Goal: Task Accomplishment & Management: Use online tool/utility

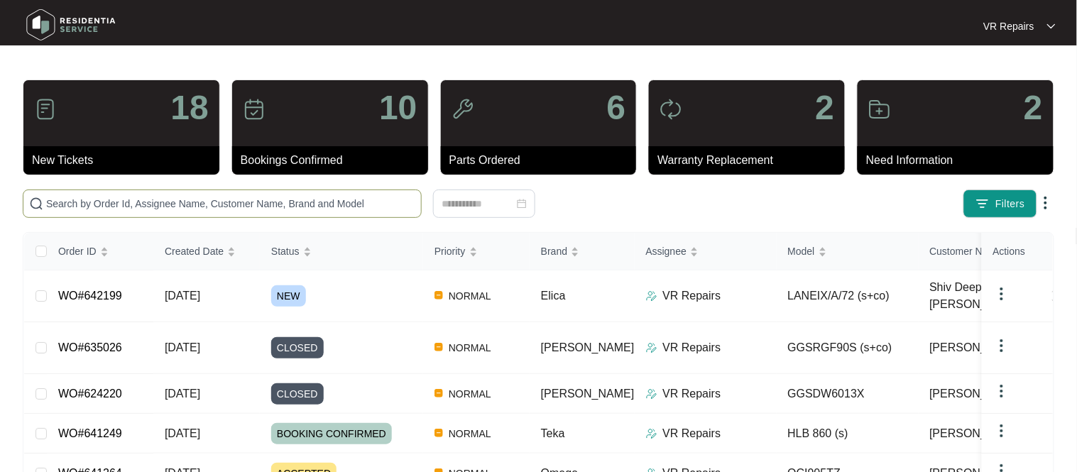
click at [158, 199] on input "text" at bounding box center [230, 204] width 369 height 16
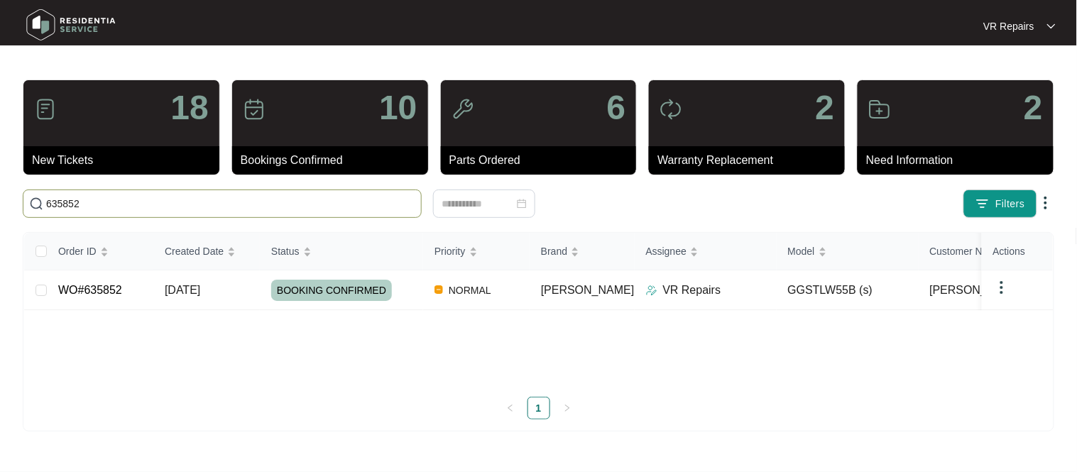
type input "635852"
click at [111, 286] on link "WO#635852" at bounding box center [90, 290] width 64 height 12
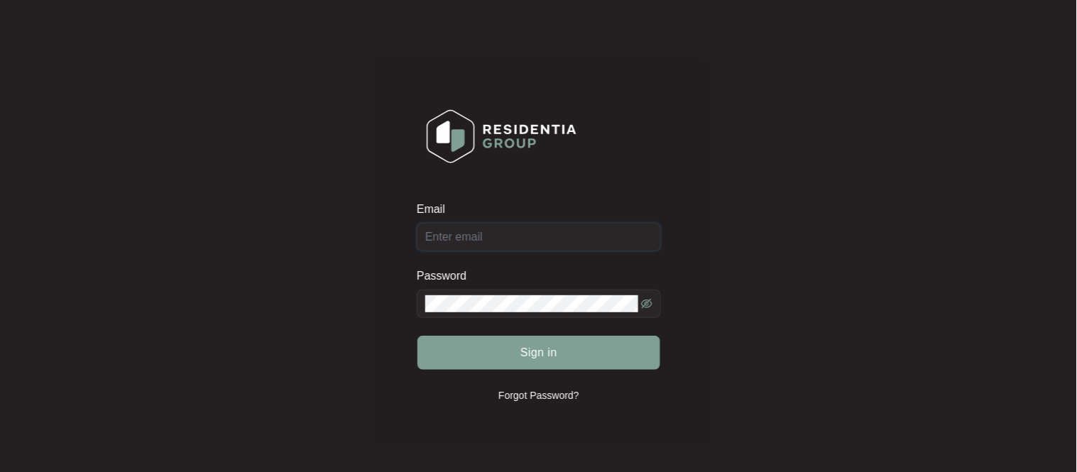
type input "[EMAIL_ADDRESS][DOMAIN_NAME]"
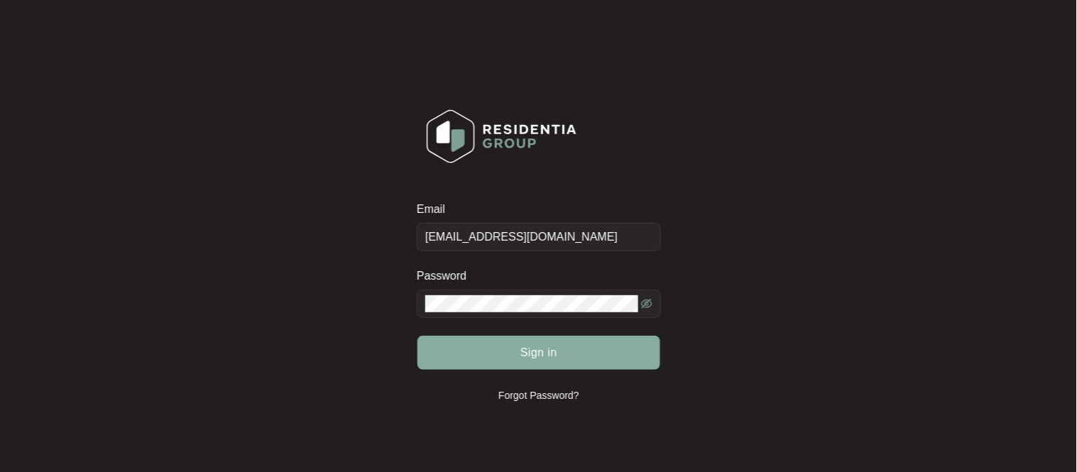
click at [524, 352] on span "Sign in" at bounding box center [538, 352] width 37 height 17
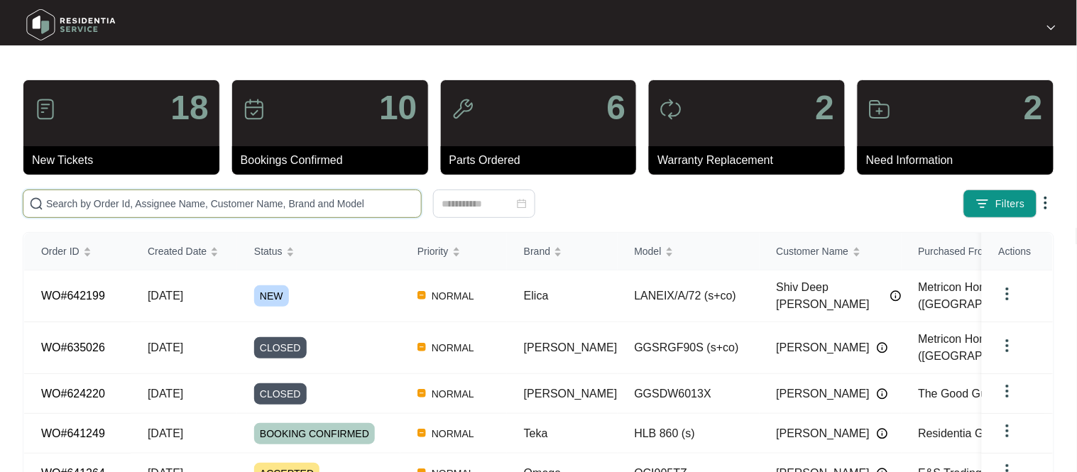
click at [193, 201] on input "text" at bounding box center [230, 204] width 369 height 16
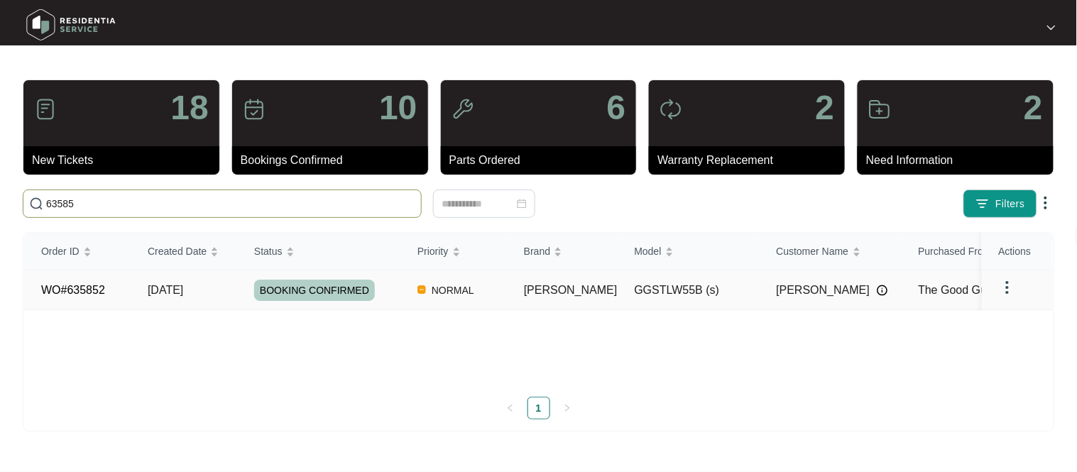
type input "63585"
click at [81, 288] on link "WO#635852" at bounding box center [73, 290] width 64 height 12
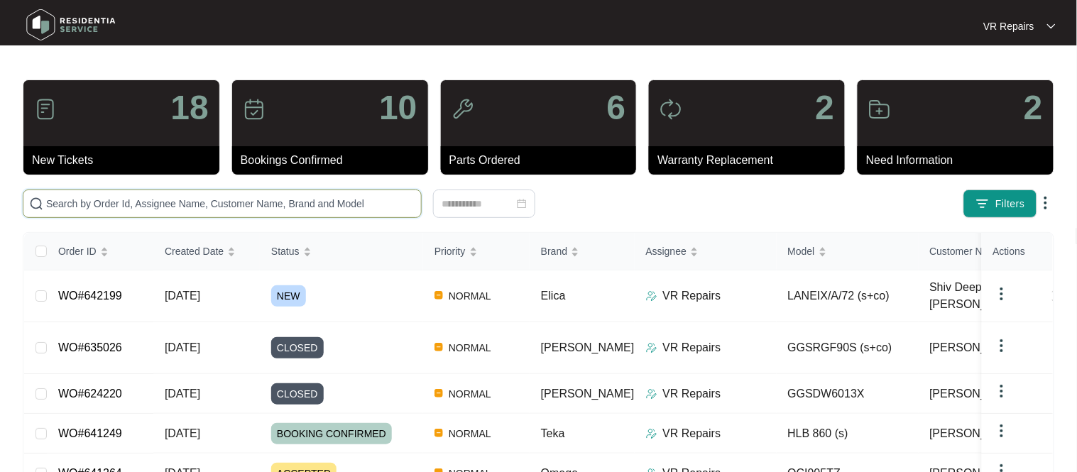
click at [195, 204] on input "text" at bounding box center [230, 204] width 369 height 16
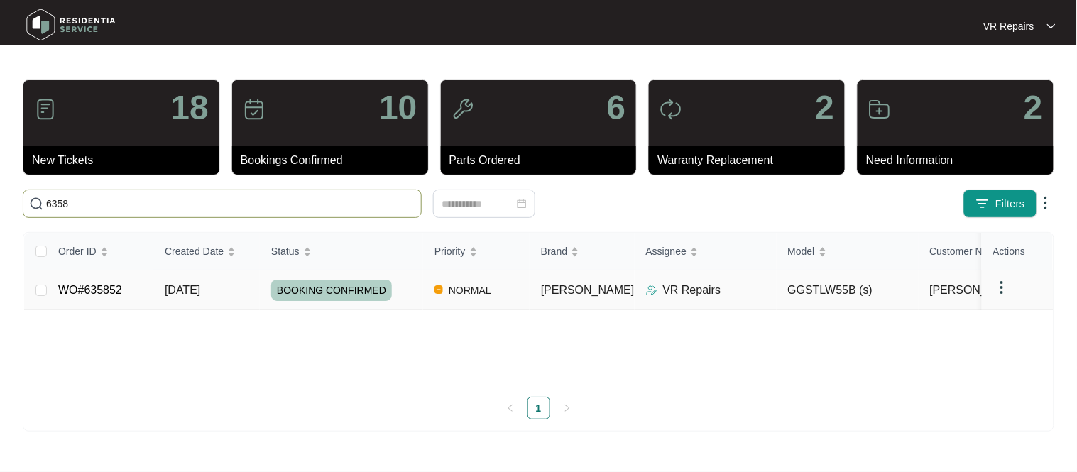
type input "6358"
click at [112, 287] on link "WO#635852" at bounding box center [90, 290] width 64 height 12
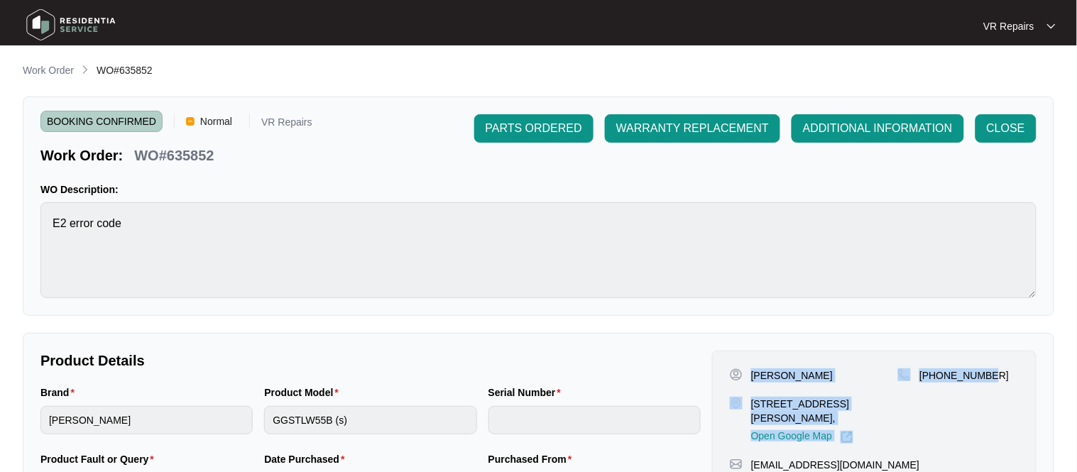
drag, startPoint x: 751, startPoint y: 376, endPoint x: 1019, endPoint y: 385, distance: 268.5
click at [1019, 385] on div "Gurpreet Toor 6 charolais way Clyde north Vic 3978, Open Google Map +6146648344…" at bounding box center [874, 435] width 324 height 168
copy div "Gurpreet Toor 6 charolais way Clyde north Vic 3978, Open Google Map +61466483443"
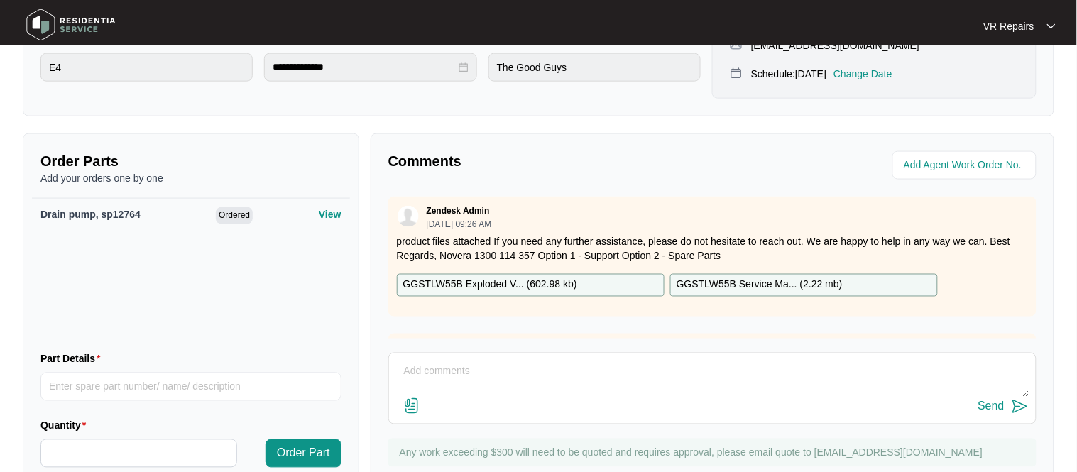
scroll to position [459, 0]
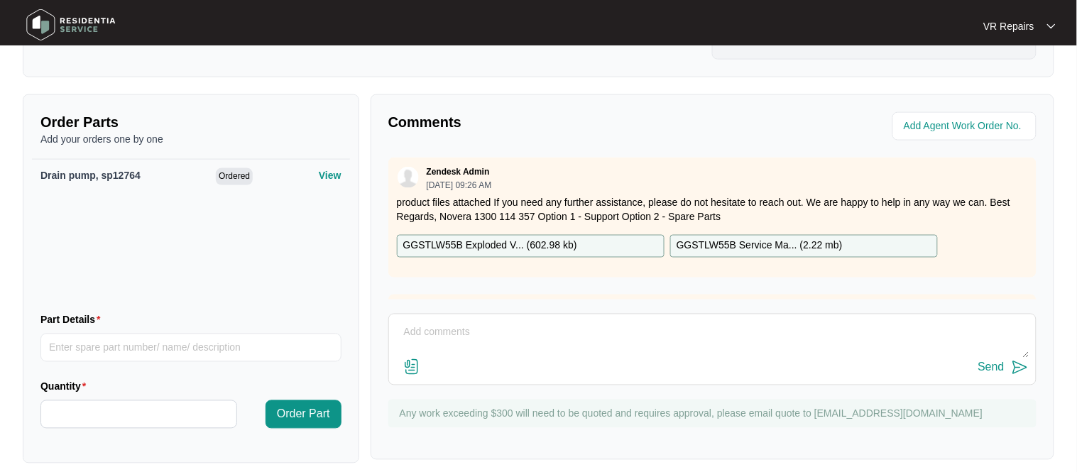
click at [454, 331] on textarea at bounding box center [712, 340] width 633 height 37
paste textarea "I inspected the unit and found that it requires a drain pump, I ordered the par…"
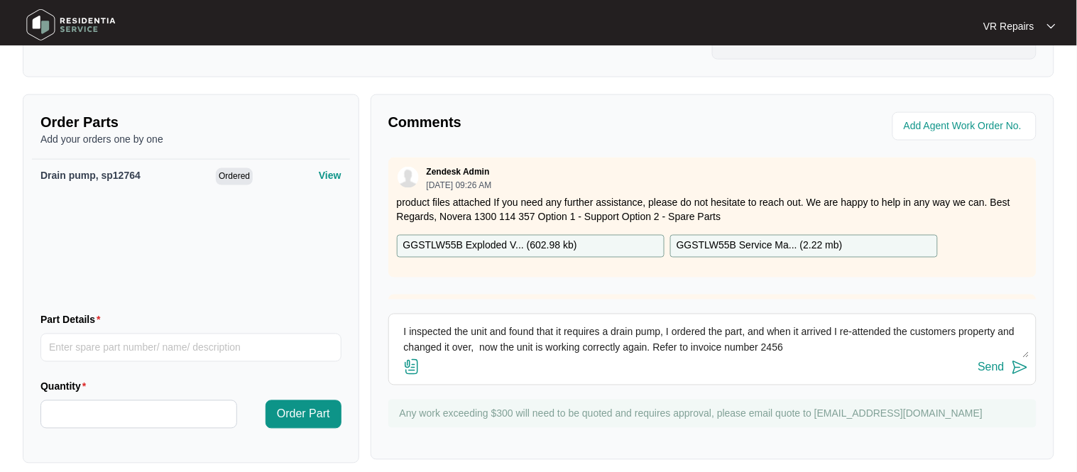
type textarea "I inspected the unit and found that it requires a drain pump, I ordered the par…"
click at [999, 370] on div "Send" at bounding box center [991, 367] width 26 height 13
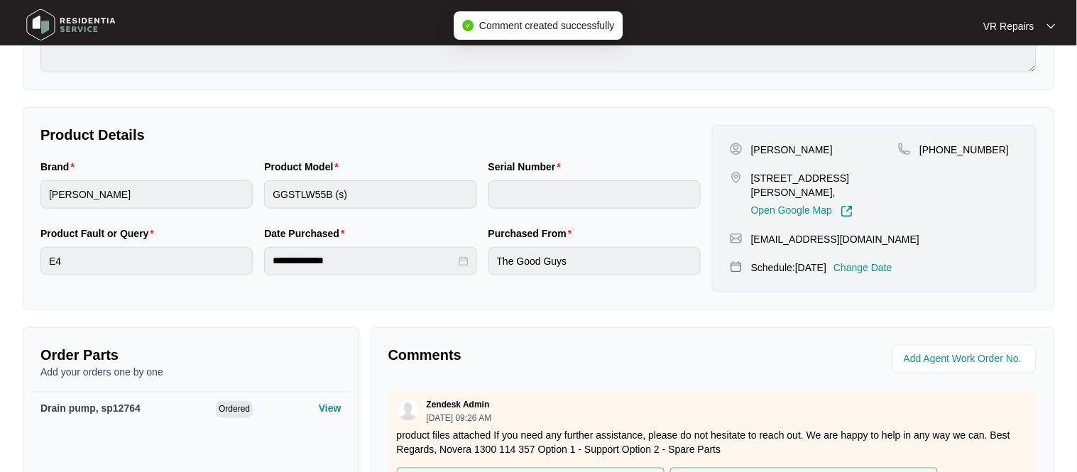
scroll to position [0, 0]
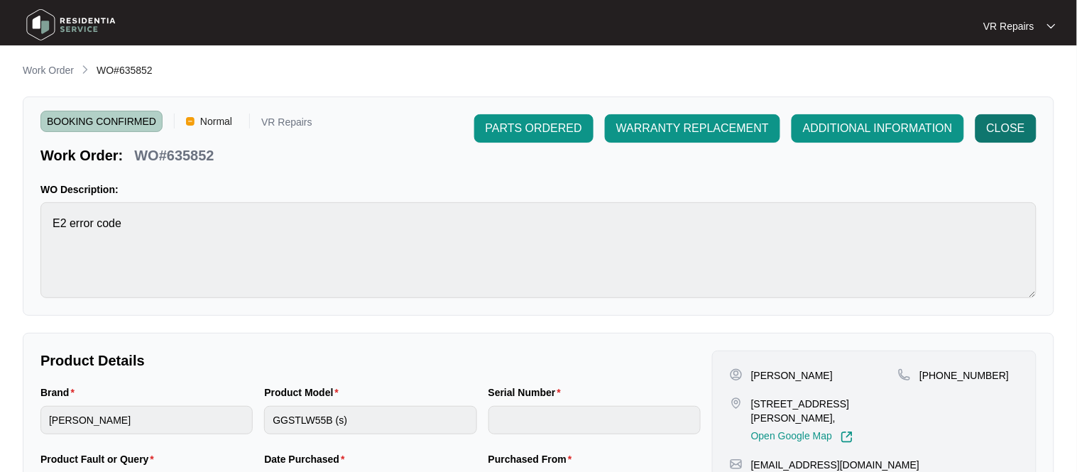
click at [997, 124] on span "CLOSE" at bounding box center [1006, 128] width 38 height 17
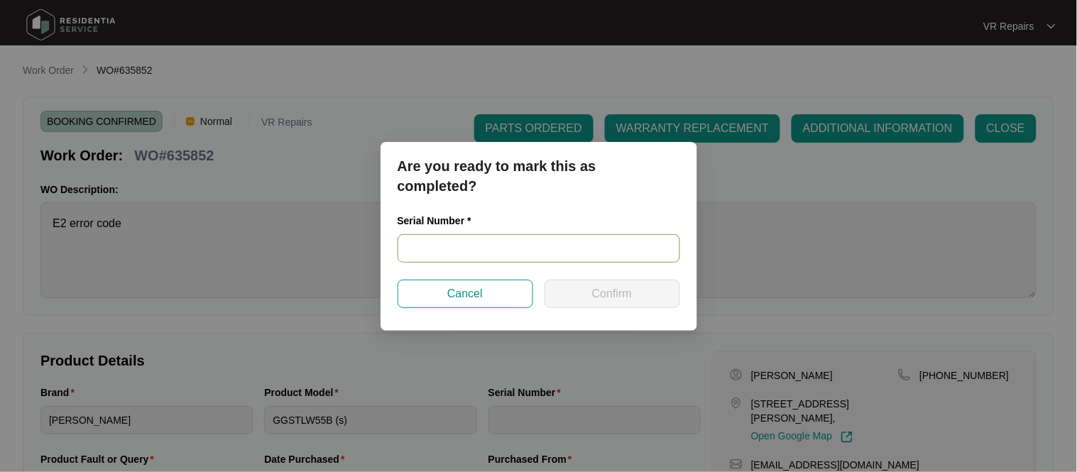
paste input "540N689440143161A00101"
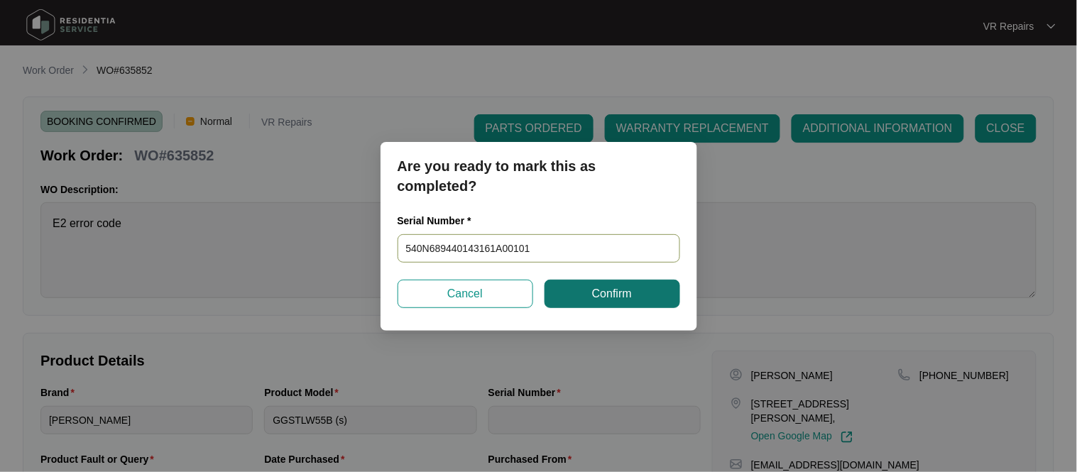
type input "540N689440143161A00101"
click at [567, 297] on button "Confirm" at bounding box center [613, 294] width 136 height 28
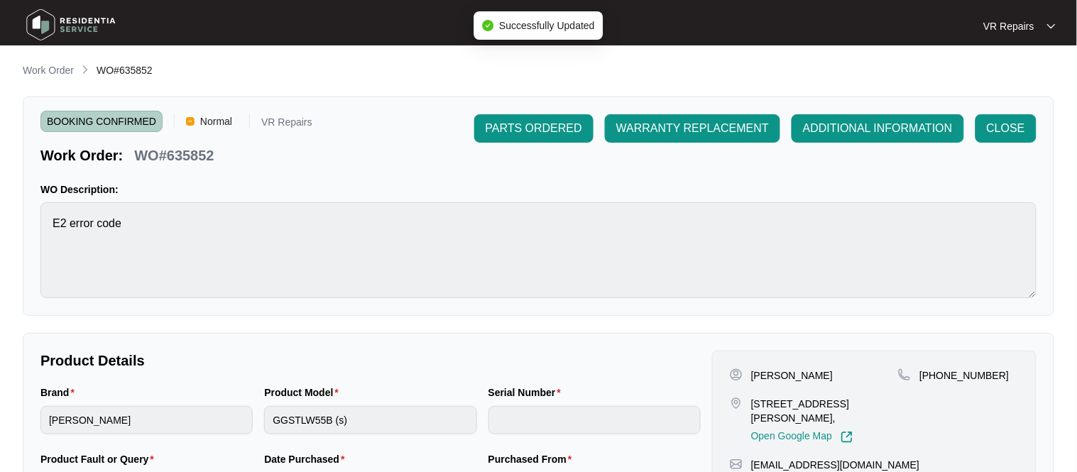
type input "540N689440143161A00101"
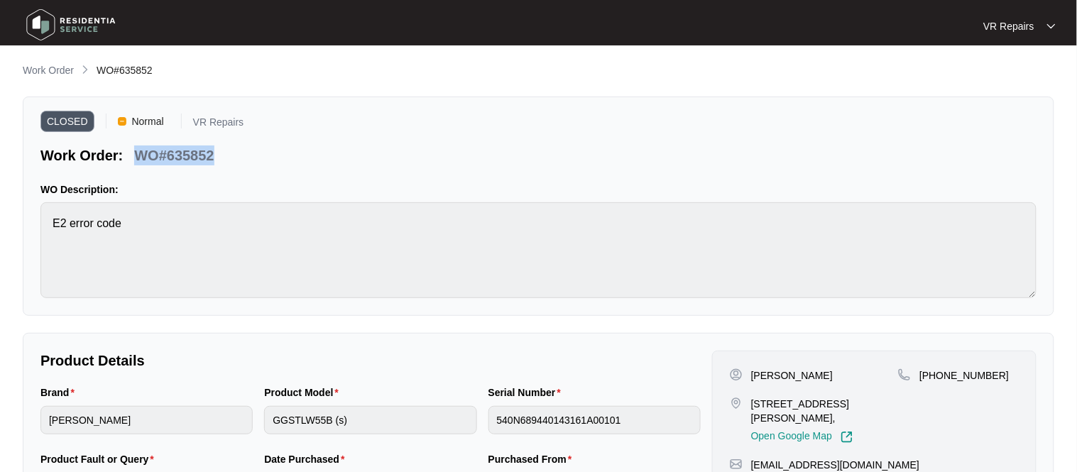
drag, startPoint x: 214, startPoint y: 153, endPoint x: 138, endPoint y: 152, distance: 76.0
click at [138, 152] on div "WO#635852" at bounding box center [173, 153] width 91 height 25
copy p "WO#635852"
click at [69, 70] on p "Work Order" at bounding box center [48, 70] width 51 height 14
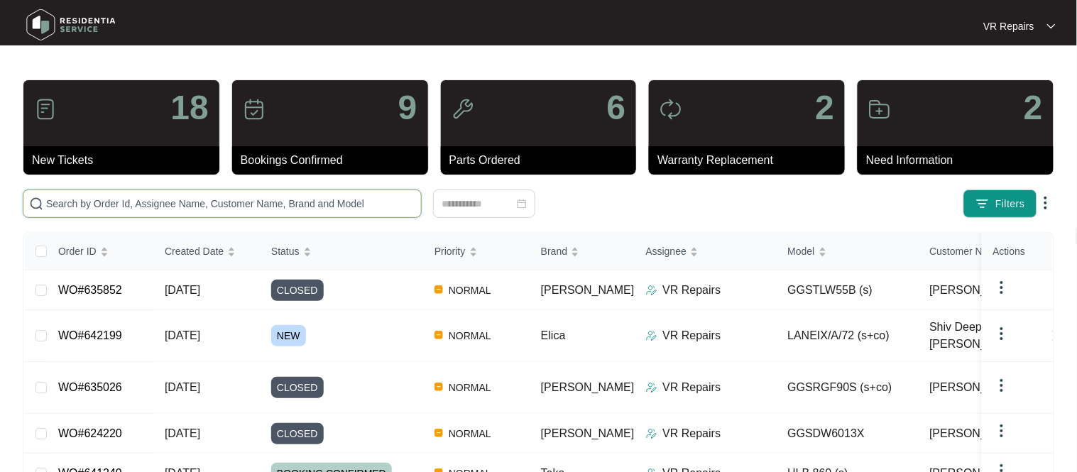
click at [109, 199] on input "text" at bounding box center [230, 204] width 369 height 16
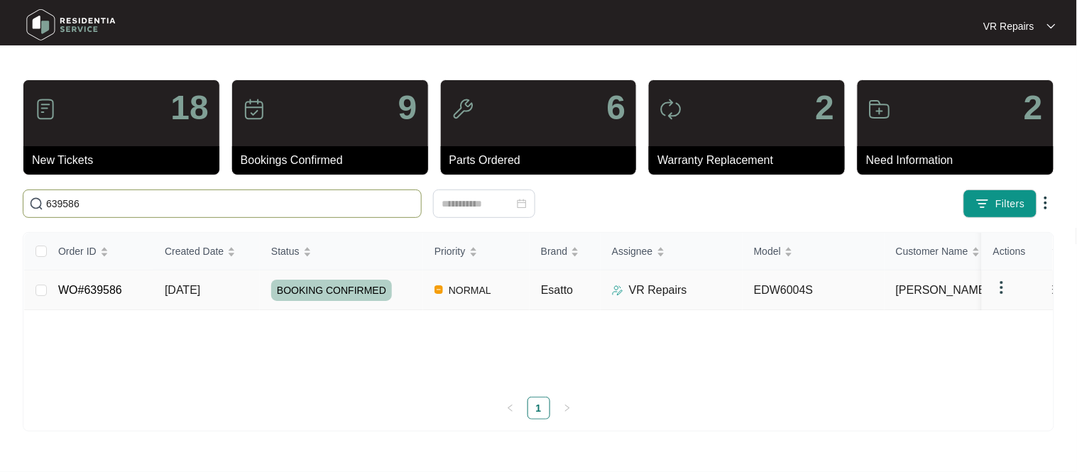
type input "639586"
click at [99, 289] on link "WO#639586" at bounding box center [90, 290] width 64 height 12
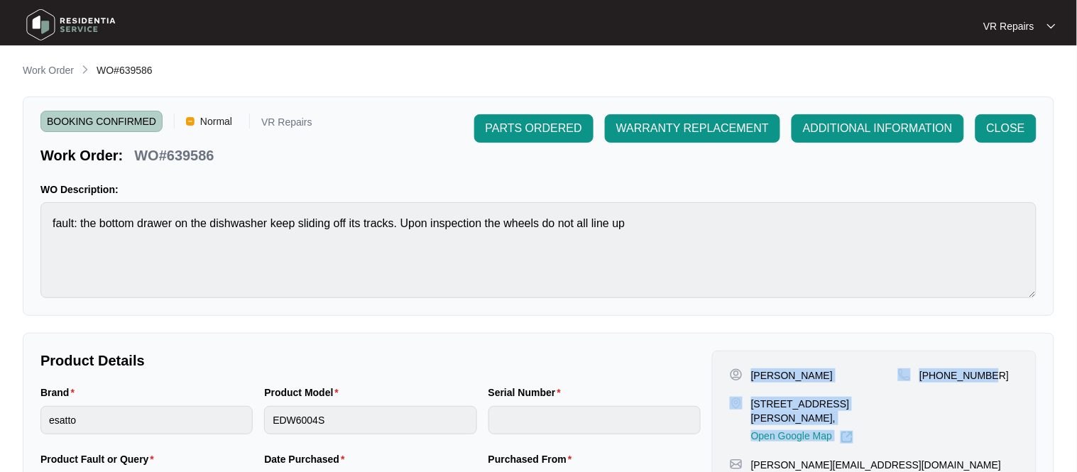
drag, startPoint x: 750, startPoint y: 375, endPoint x: 1022, endPoint y: 390, distance: 271.6
click at [1022, 390] on div "Michael Brown Lot 2526 Fangorn street Clyde Victoria 3978, Open Google Map +614…" at bounding box center [874, 435] width 324 height 168
copy div "Michael Brown Lot 2526 Fangorn street Clyde Victoria 3978, Open Google Map +614…"
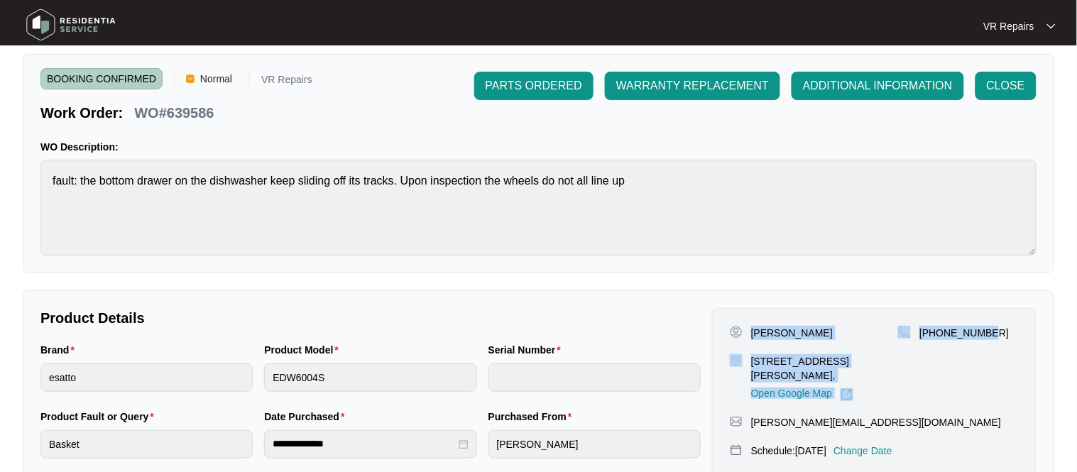
scroll to position [470, 0]
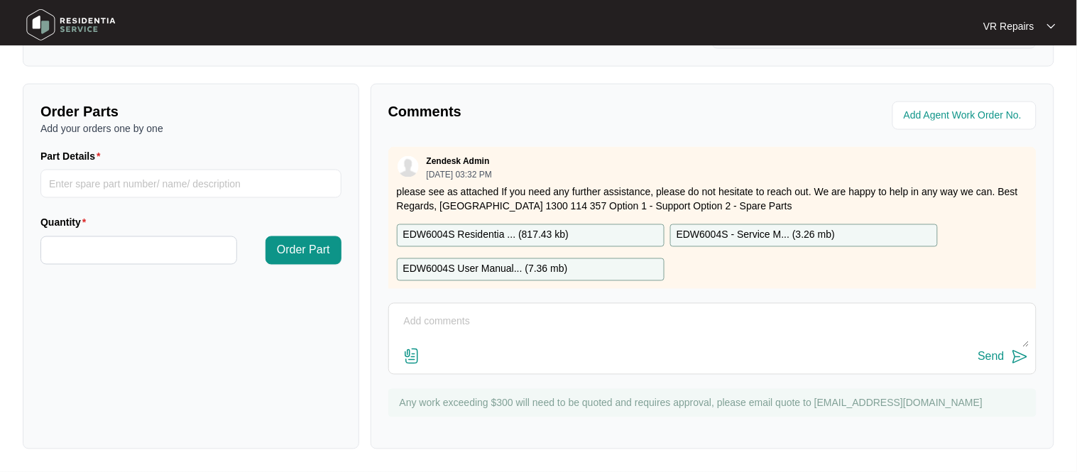
click at [466, 321] on textarea at bounding box center [712, 329] width 633 height 37
paste textarea "Replaced faulty lower basket, used one removed from a changeover unit."
type textarea "Replaced faulty lower basket, used one removed from a changeover unit. Refer to…"
click at [411, 355] on img at bounding box center [411, 356] width 17 height 17
click at [0, 0] on input "file" at bounding box center [0, 0] width 0 height 0
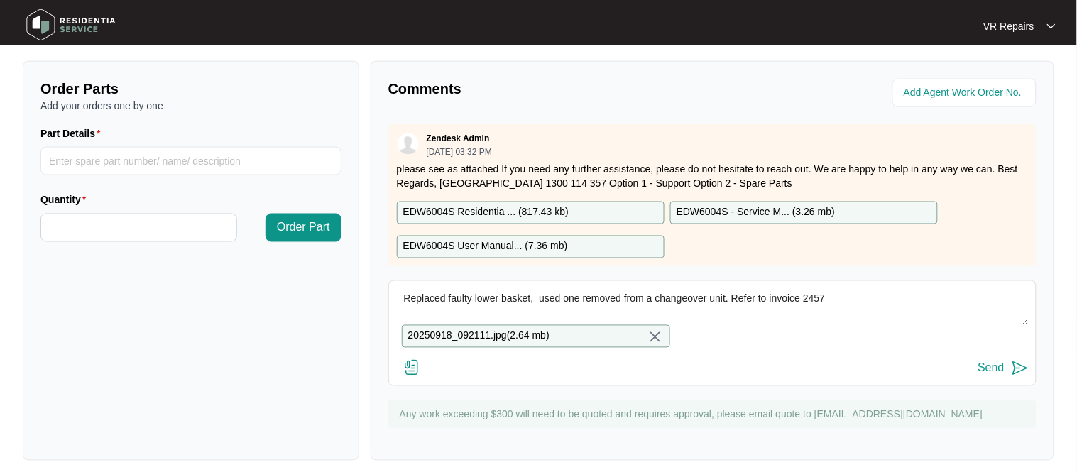
scroll to position [504, 0]
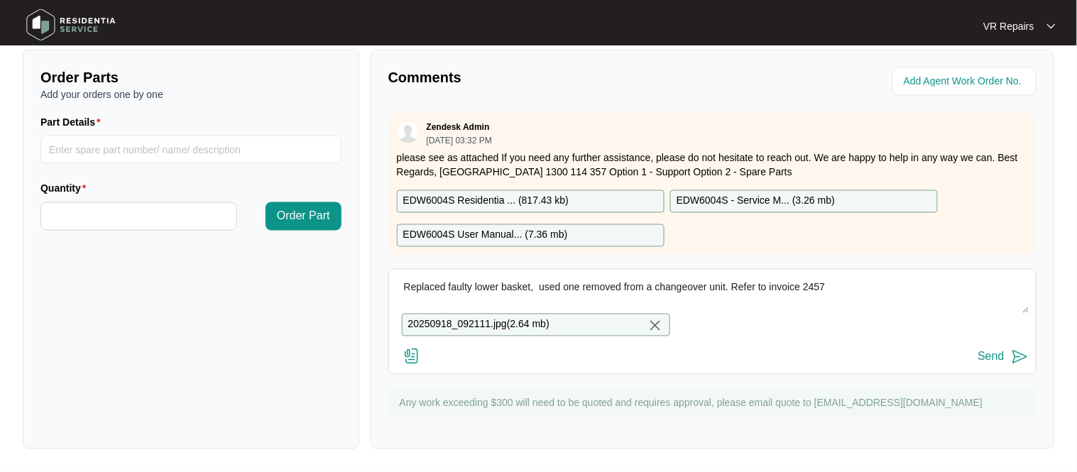
click at [996, 359] on div "Send" at bounding box center [991, 357] width 26 height 13
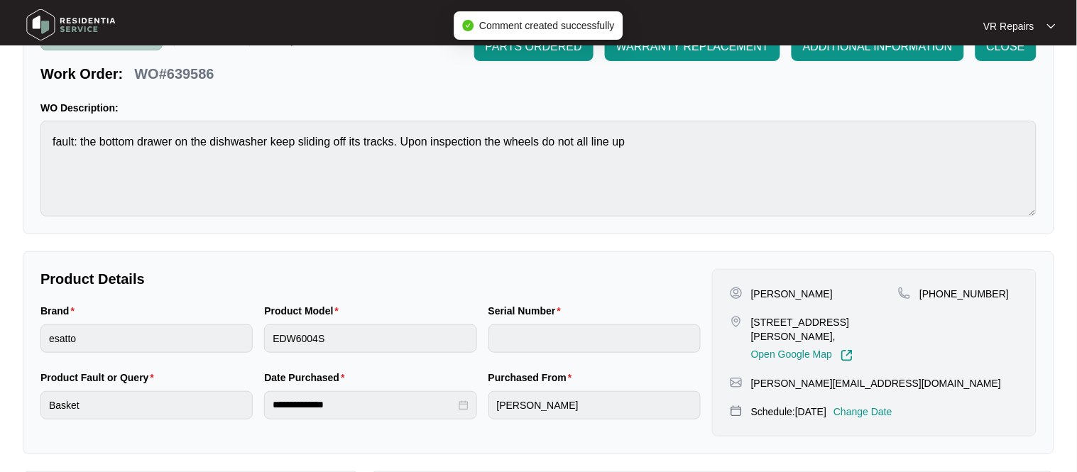
scroll to position [0, 0]
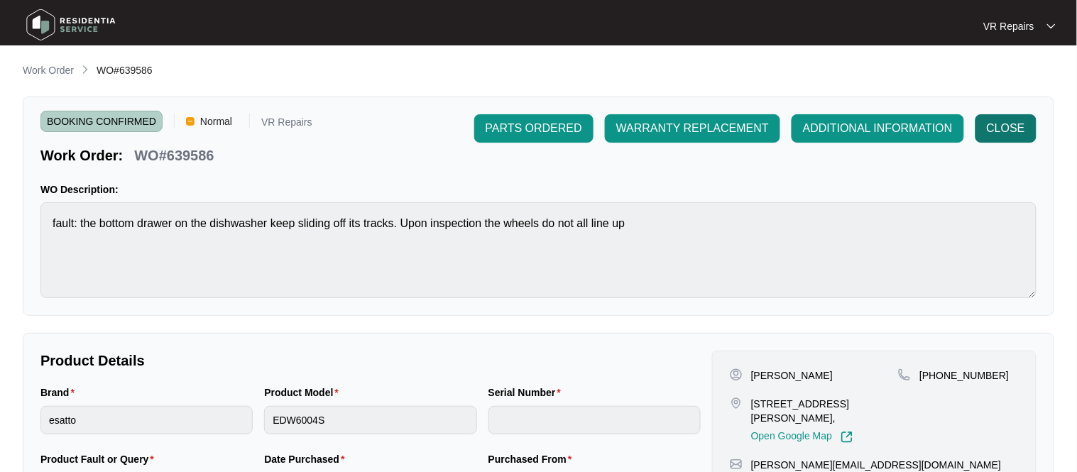
click at [1002, 128] on span "CLOSE" at bounding box center [1006, 128] width 38 height 17
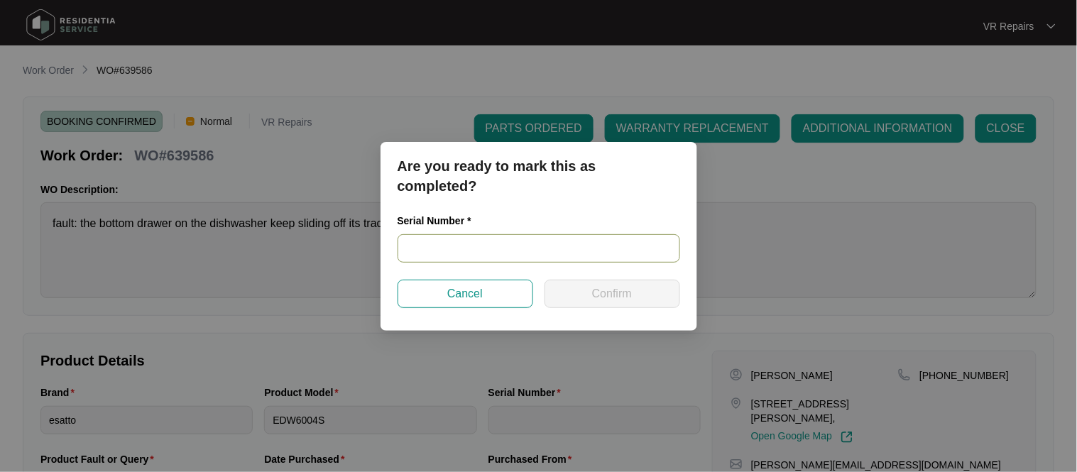
click at [518, 252] on input "text" at bounding box center [539, 248] width 283 height 28
paste input "24037012010100053"
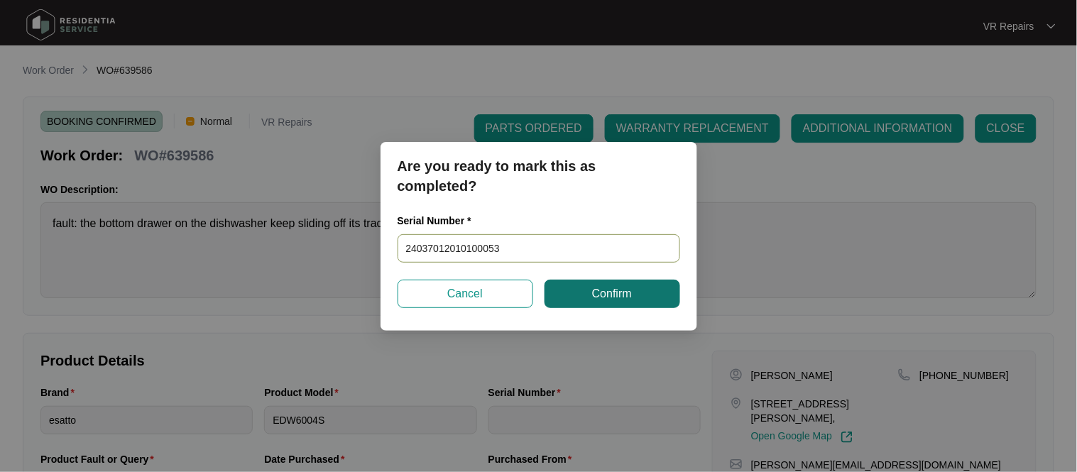
type input "24037012010100053"
click at [584, 288] on button "Confirm" at bounding box center [613, 294] width 136 height 28
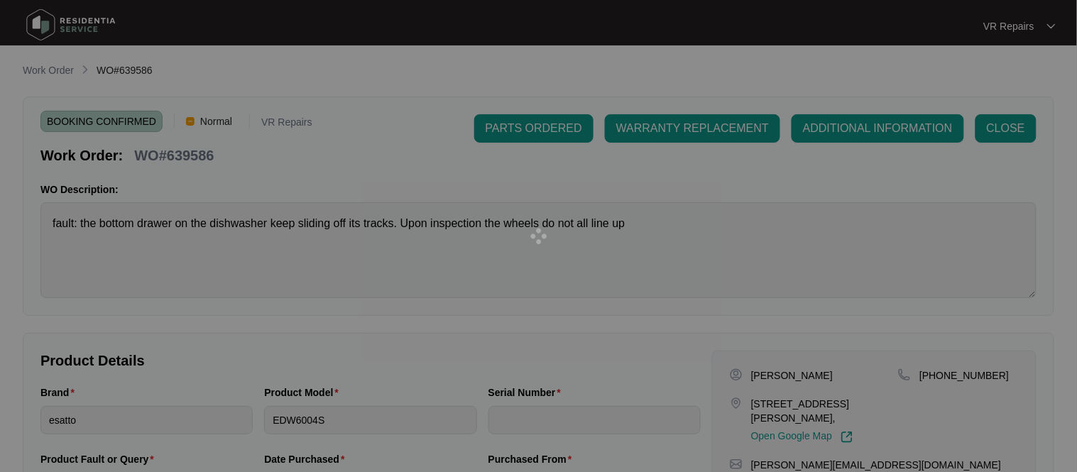
type input "24037012010100053"
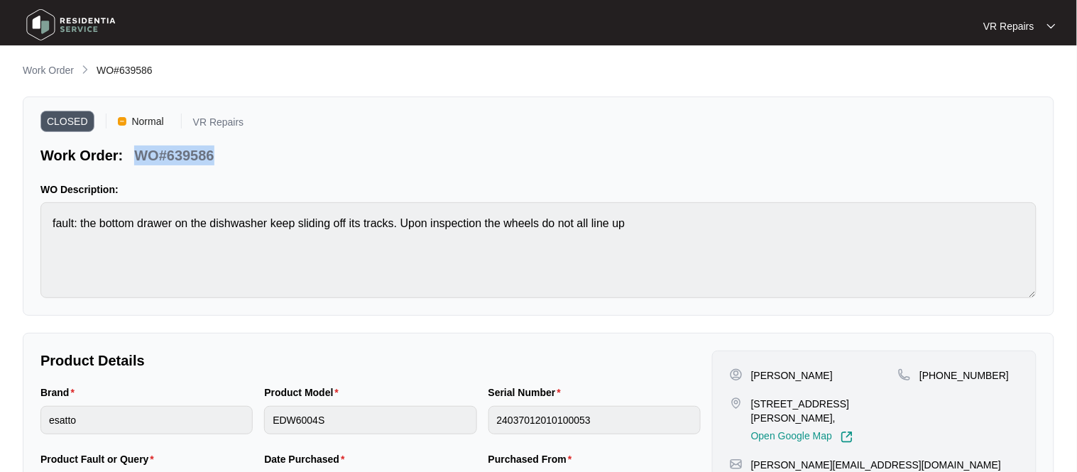
drag, startPoint x: 217, startPoint y: 155, endPoint x: 140, endPoint y: 160, distance: 76.8
click at [140, 160] on div "WO#639586" at bounding box center [173, 153] width 91 height 25
copy p "WO#639586"
click at [45, 65] on p "Work Order" at bounding box center [48, 70] width 51 height 14
